Goal: Task Accomplishment & Management: Manage account settings

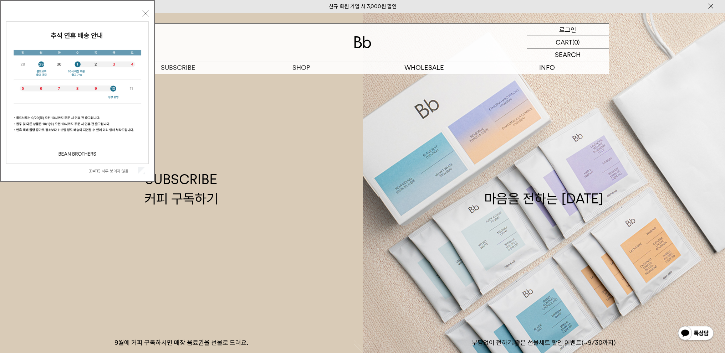
click at [532, 29] on p "로그인" at bounding box center [567, 30] width 17 height 12
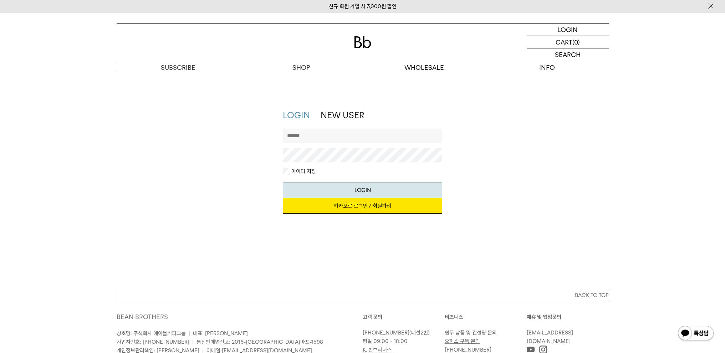
click at [365, 207] on link "카카오로 로그인 / 회원가입" at bounding box center [362, 206] width 159 height 16
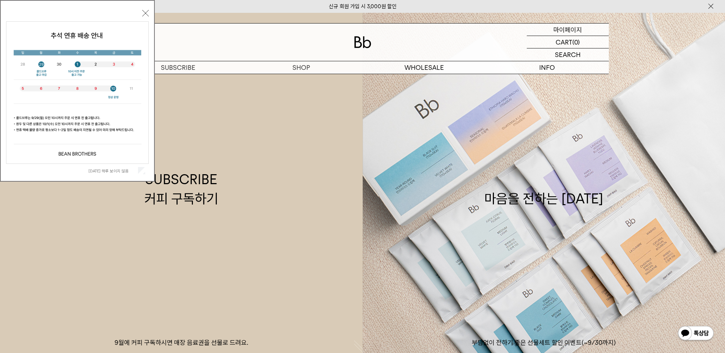
click at [574, 32] on p "마이페이지" at bounding box center [567, 30] width 29 height 12
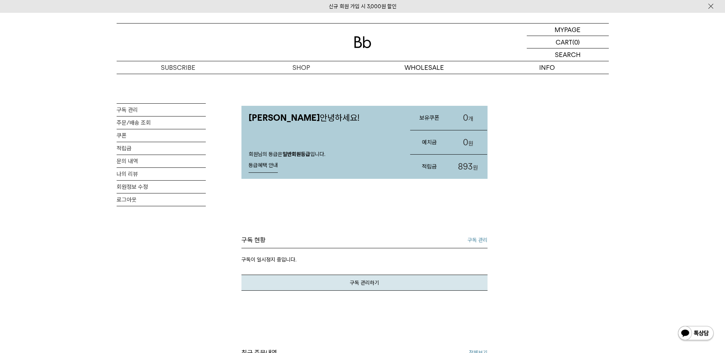
click at [354, 40] on img at bounding box center [362, 42] width 17 height 12
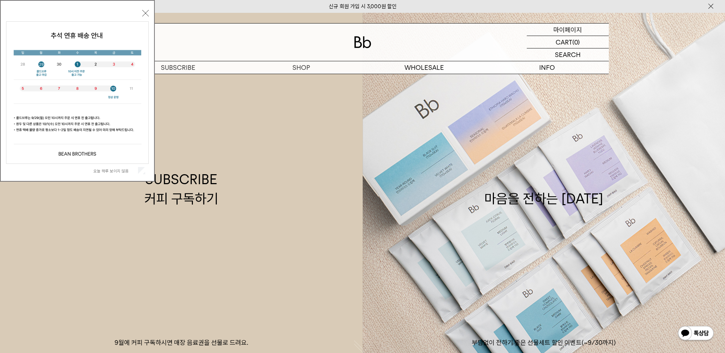
click at [568, 34] on p "마이페이지" at bounding box center [567, 30] width 29 height 12
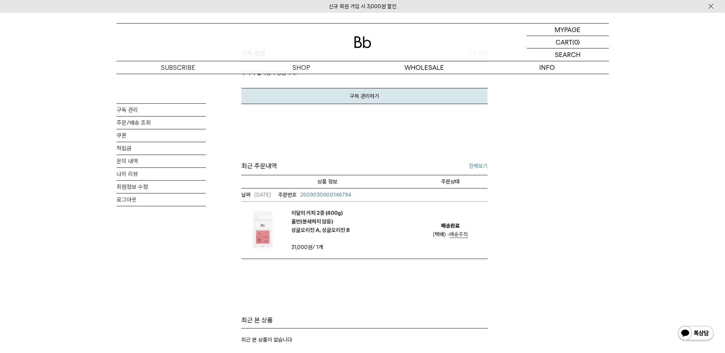
scroll to position [214, 0]
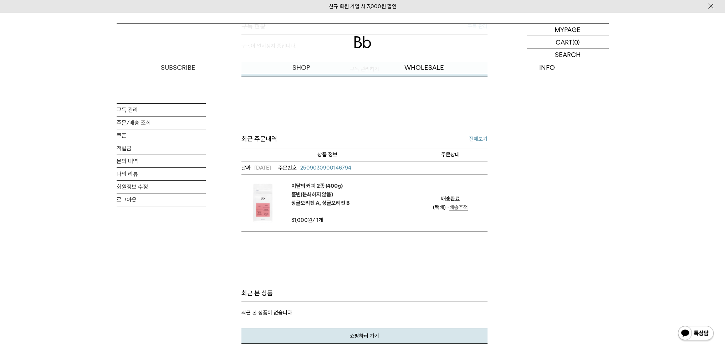
click at [325, 188] on em "이달의 커피 2종 (400g) 홀빈(분쇄하지 않음) 싱글오리진 A, 싱글오리진 B" at bounding box center [320, 195] width 58 height 26
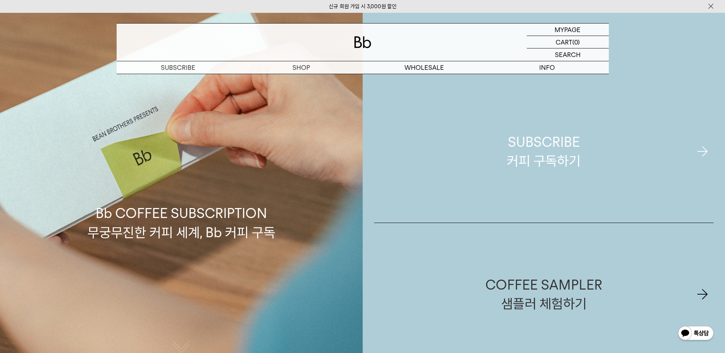
click at [546, 122] on link "SUBSCRIBE 커피 구독하기" at bounding box center [544, 151] width 340 height 143
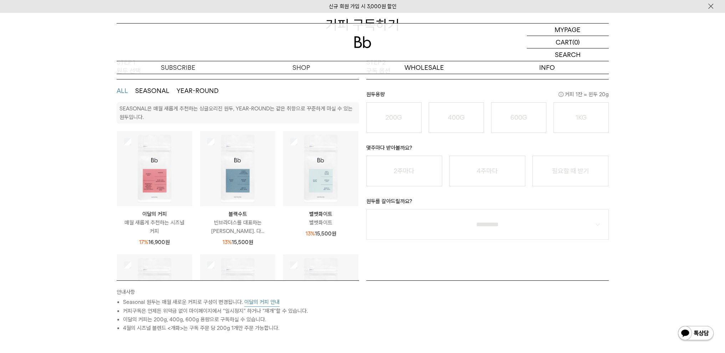
scroll to position [107, 0]
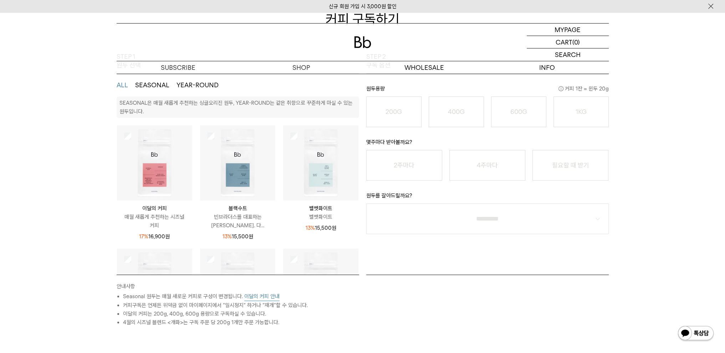
click at [157, 161] on img at bounding box center [154, 163] width 75 height 75
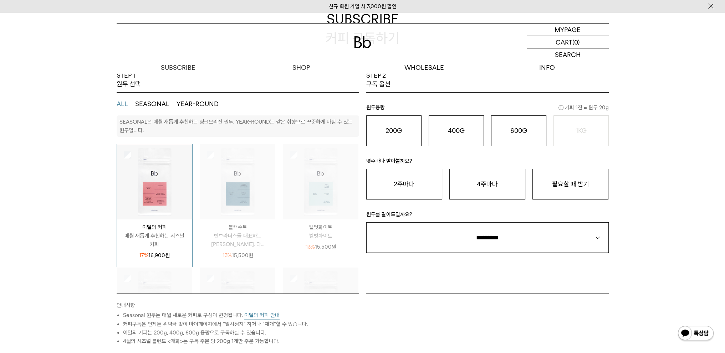
scroll to position [36, 0]
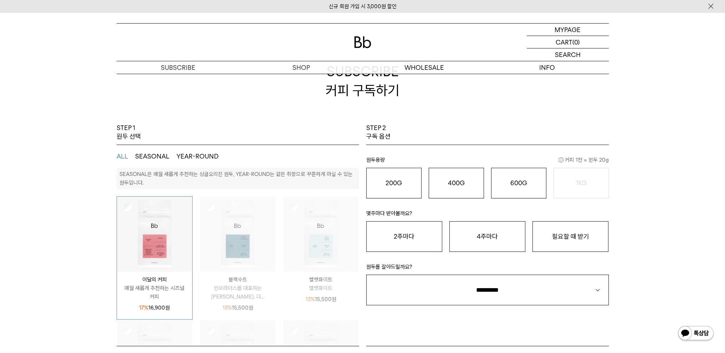
click at [154, 228] on img at bounding box center [154, 234] width 75 height 75
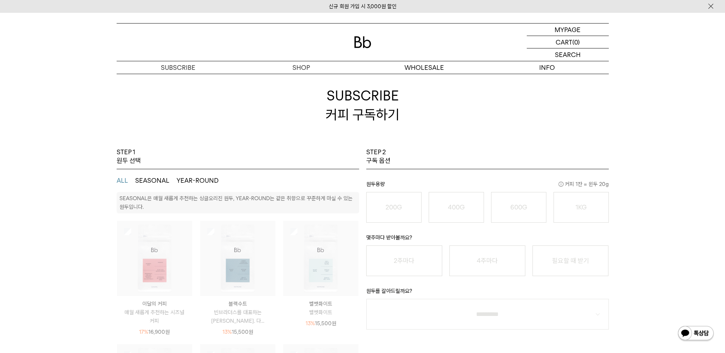
scroll to position [0, 0]
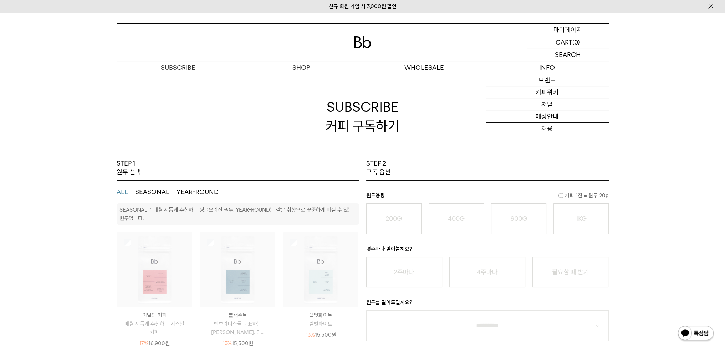
click at [558, 32] on p "마이페이지" at bounding box center [567, 30] width 29 height 12
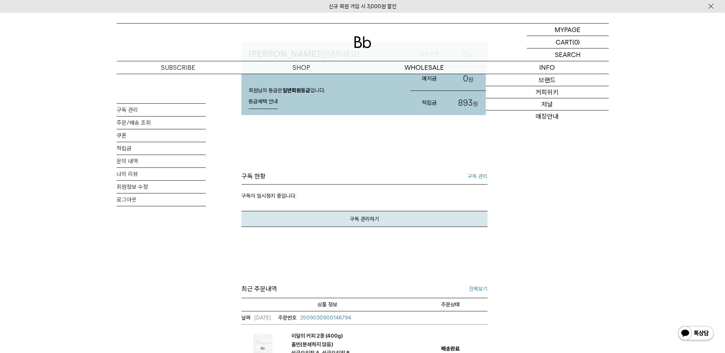
scroll to position [143, 0]
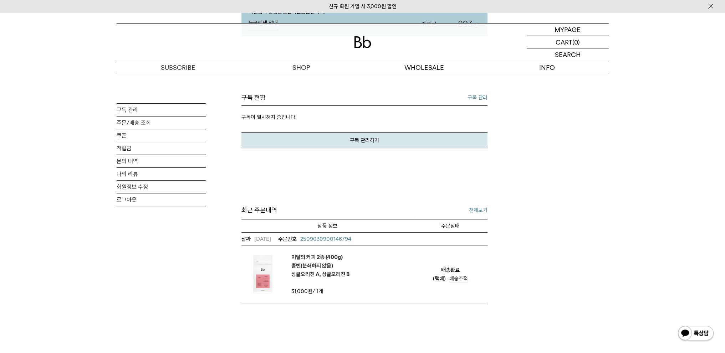
click at [460, 280] on span "배송추적" at bounding box center [458, 279] width 19 height 6
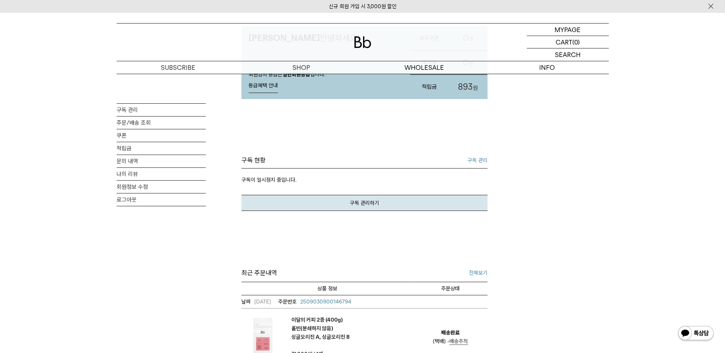
scroll to position [107, 0]
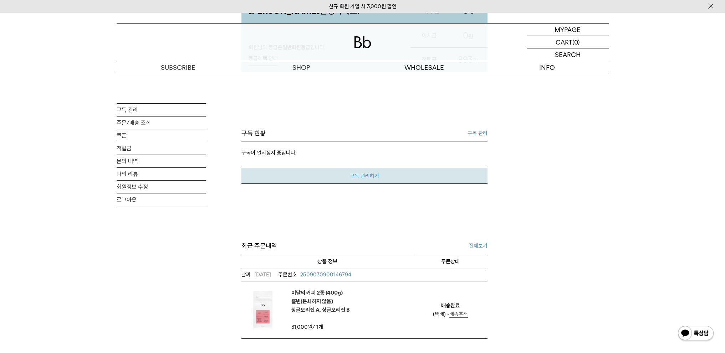
click at [338, 175] on link "구독 관리하기" at bounding box center [364, 176] width 246 height 16
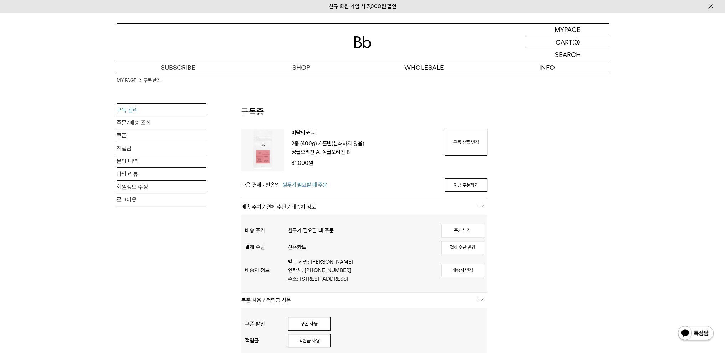
click at [296, 142] on span "2종 (400g) /" at bounding box center [306, 144] width 30 height 6
click at [303, 185] on span "원두가 필요할 때 주문" at bounding box center [304, 185] width 45 height 9
click at [261, 188] on span "다음 결제 · 발송일" at bounding box center [260, 185] width 38 height 9
drag, startPoint x: 489, startPoint y: 192, endPoint x: 487, endPoint y: 104, distance: 88.5
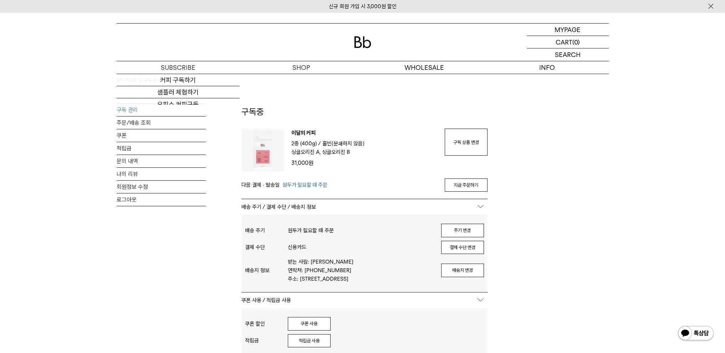
click at [372, 36] on div at bounding box center [363, 42] width 492 height 37
click at [360, 42] on img at bounding box center [362, 42] width 17 height 12
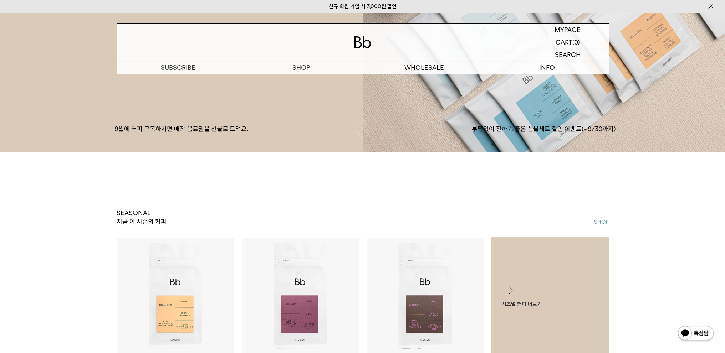
scroll to position [321, 0]
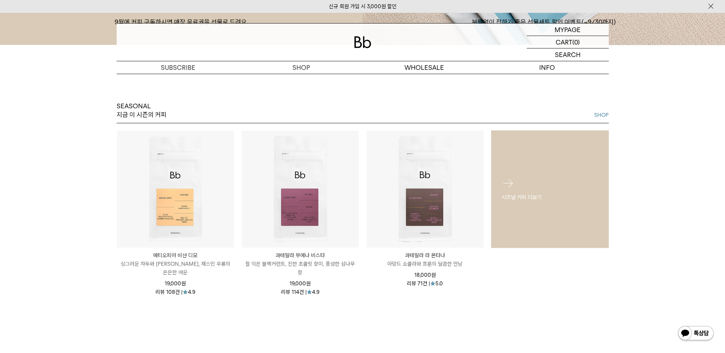
click at [521, 185] on div "시즈널 커피 더보기" at bounding box center [550, 189] width 118 height 46
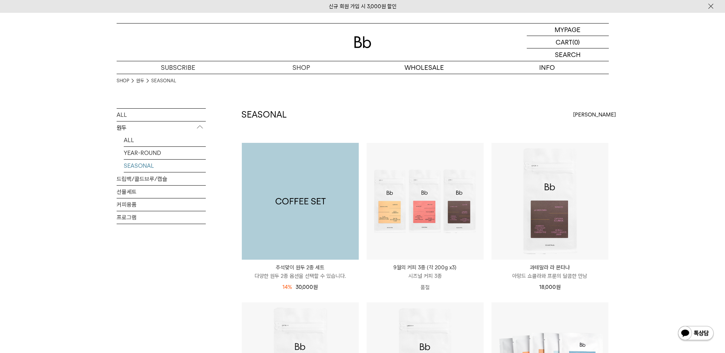
click at [307, 211] on img at bounding box center [300, 201] width 117 height 117
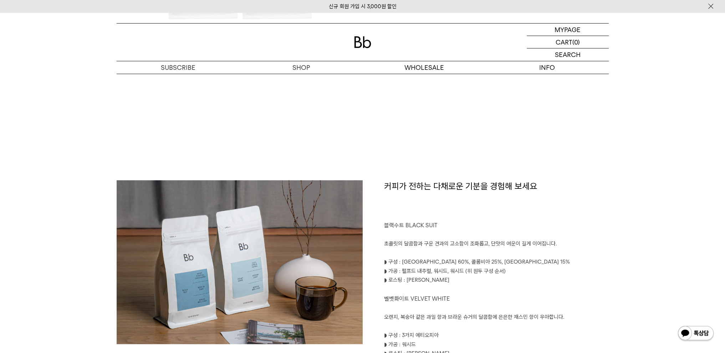
scroll to position [357, 0]
